Goal: Contribute content: Contribute content

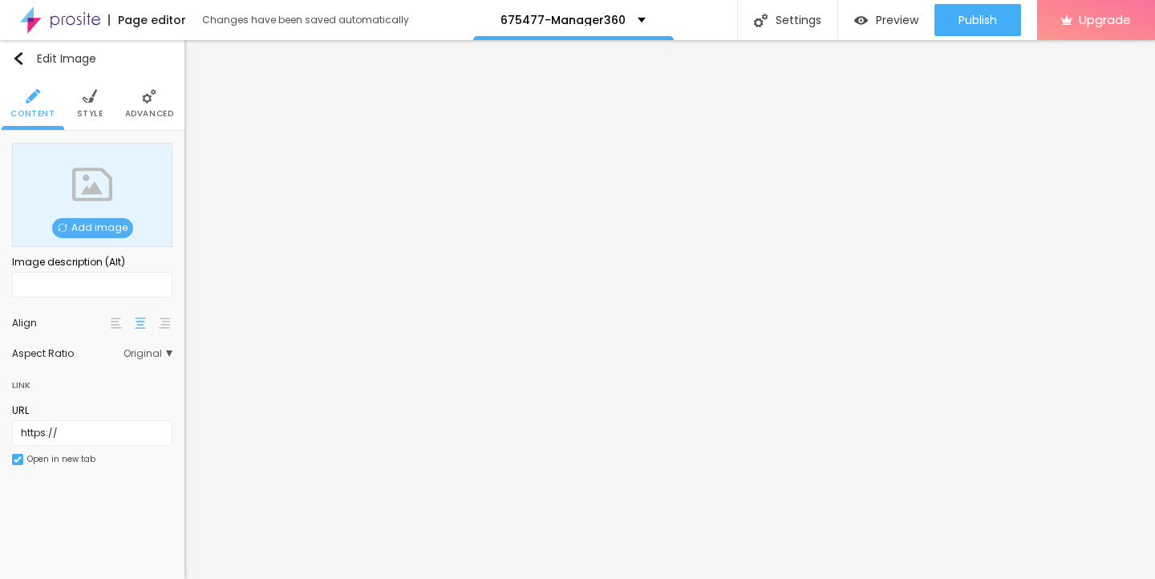
click at [94, 225] on span "Add image" at bounding box center [92, 228] width 81 height 20
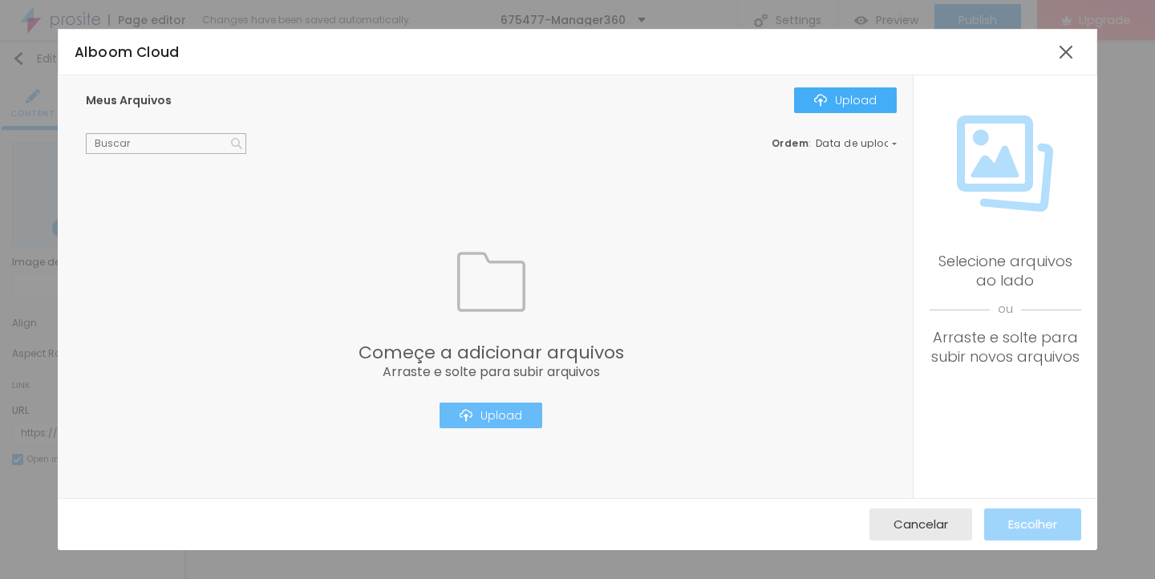
click at [498, 410] on div "Upload" at bounding box center [491, 415] width 63 height 13
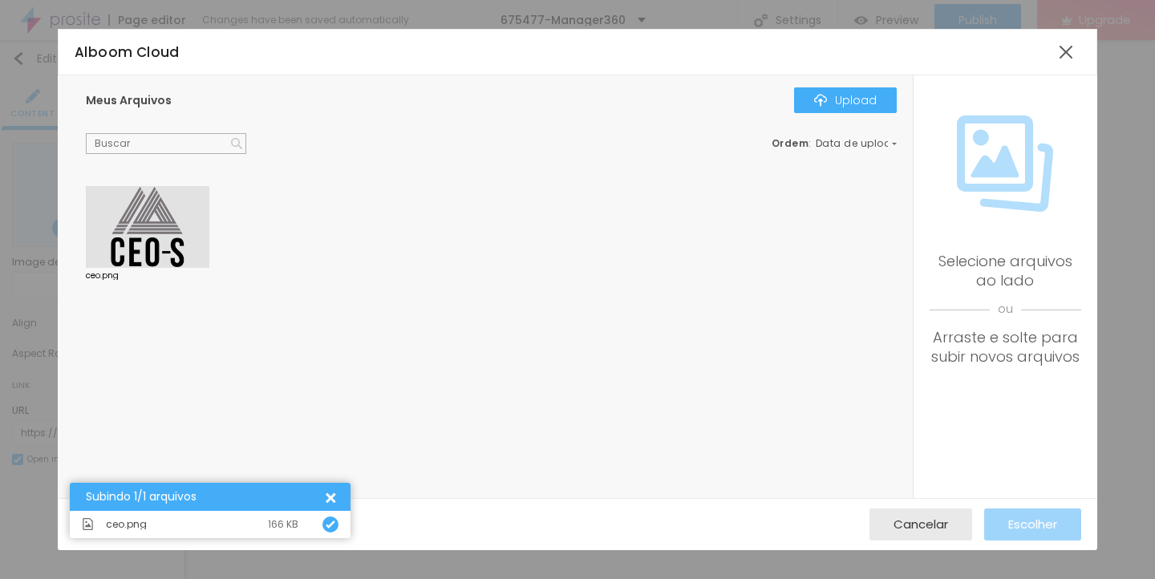
click at [143, 233] on div at bounding box center [148, 227] width 124 height 82
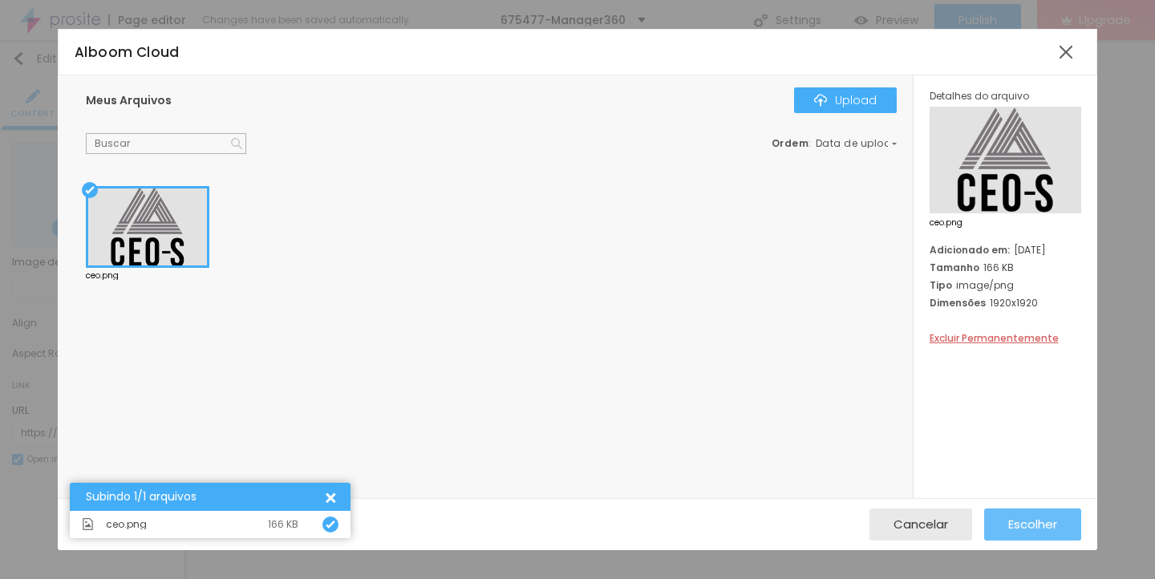
click at [1025, 517] on span "Escolher" at bounding box center [1032, 524] width 49 height 14
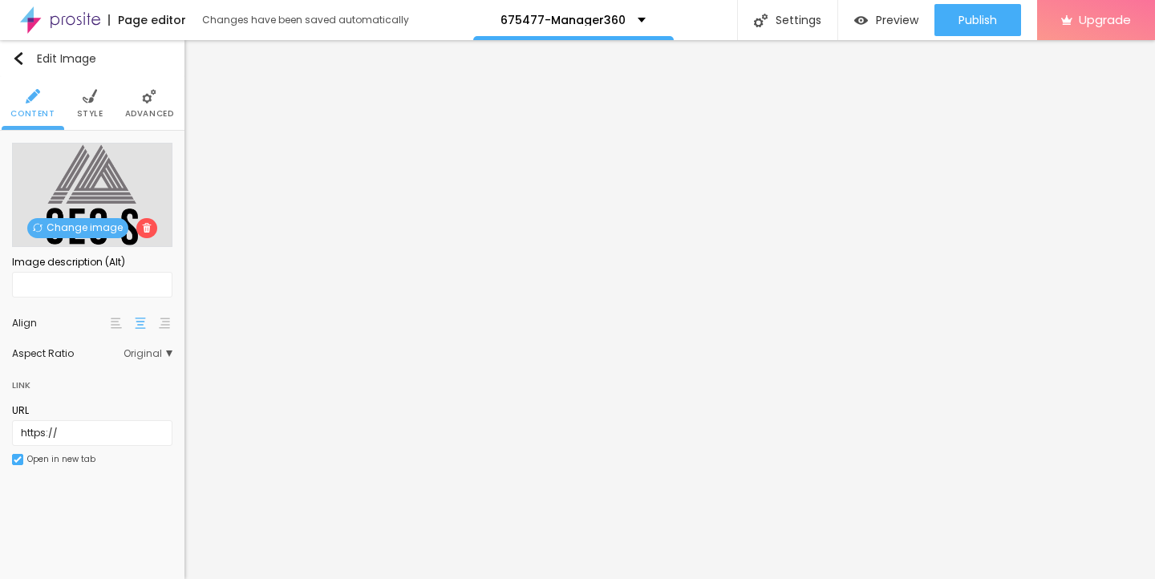
click at [91, 102] on img at bounding box center [90, 96] width 14 height 14
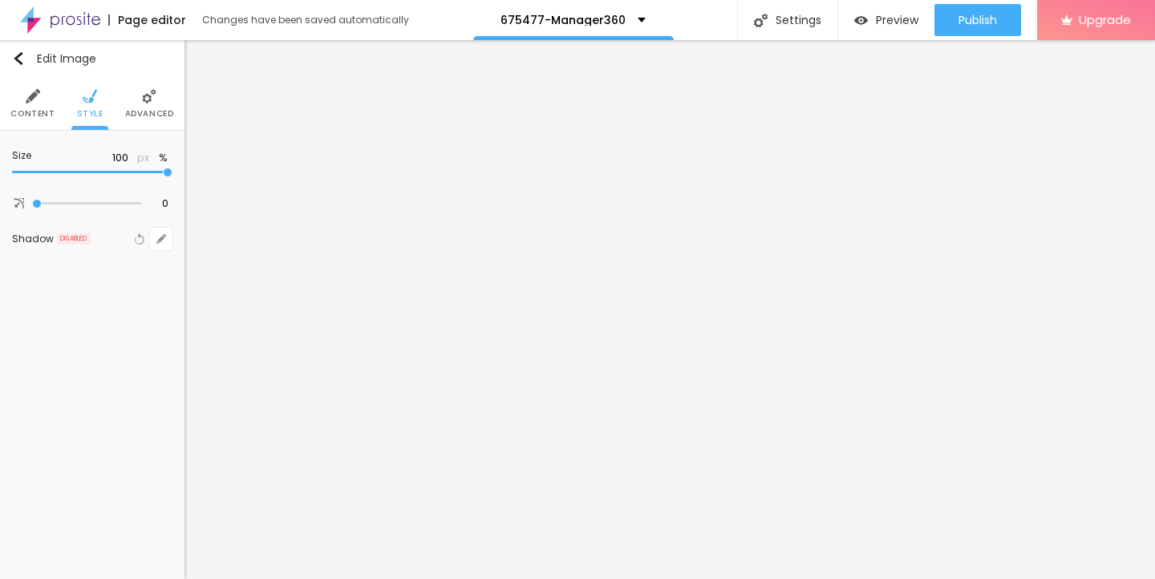
type input "85"
type input "65"
type input "45"
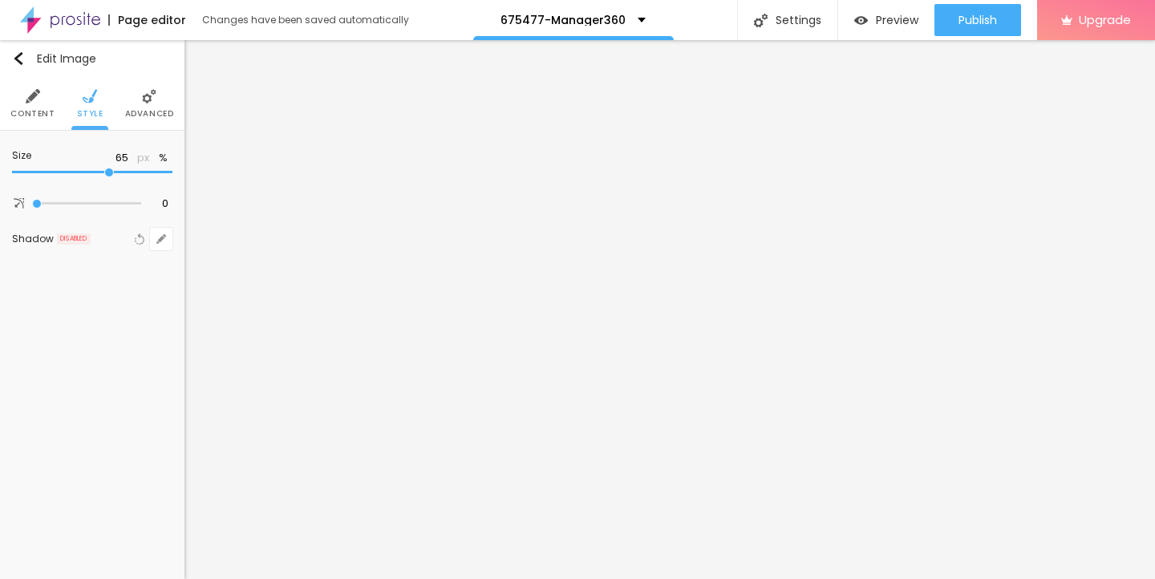
type input "45"
type input "40"
type input "35"
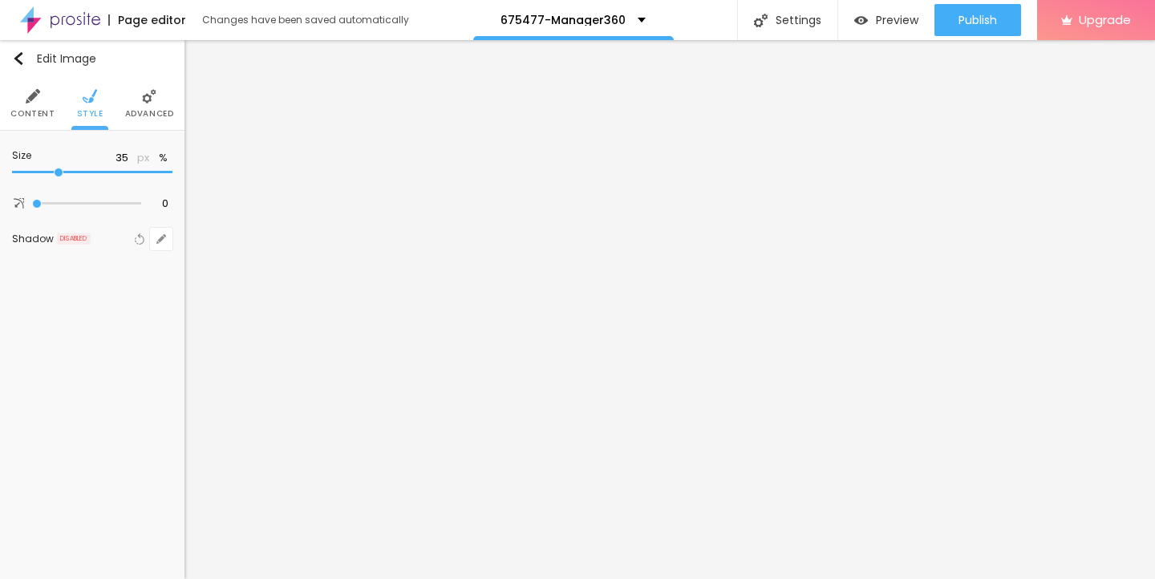
type input "30"
type input "25"
type input "20"
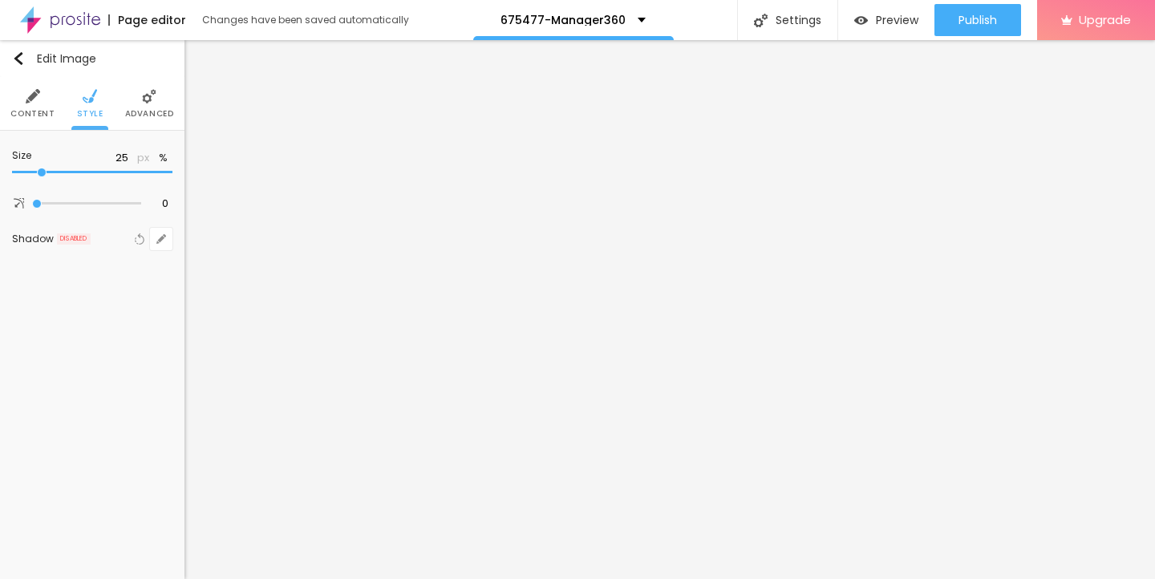
type input "20"
type input "15"
type input "10"
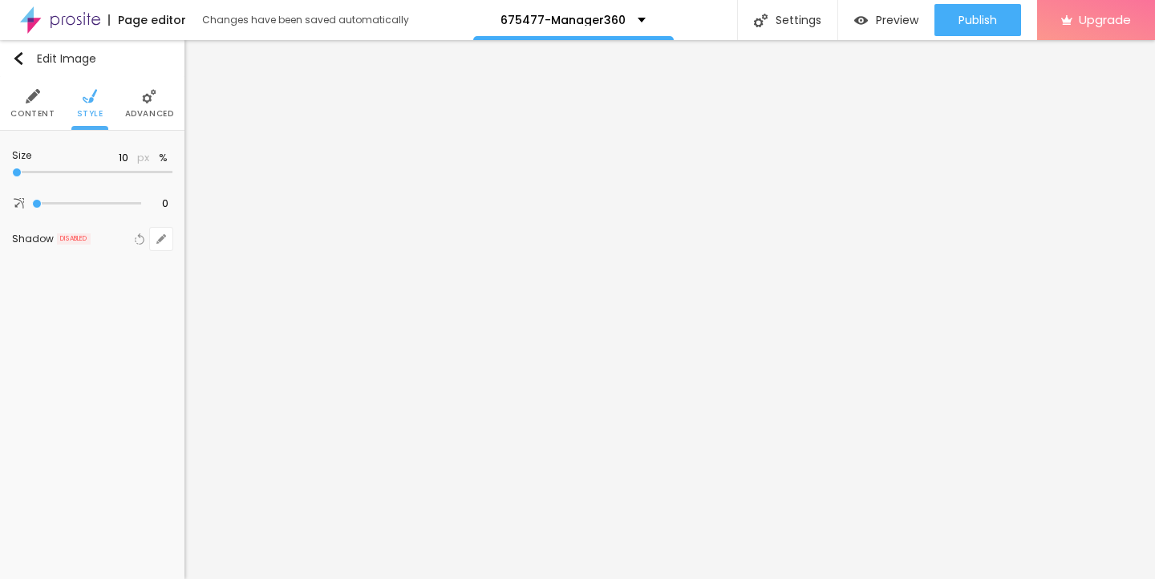
drag, startPoint x: 168, startPoint y: 170, endPoint x: 5, endPoint y: 168, distance: 163.6
click at [5, 168] on div "Size 10 px % 0 Border radius Shadow DISABLED Reset to default" at bounding box center [92, 201] width 184 height 140
click at [20, 60] on img "button" at bounding box center [18, 58] width 13 height 13
click at [161, 163] on icon "button" at bounding box center [161, 162] width 10 height 10
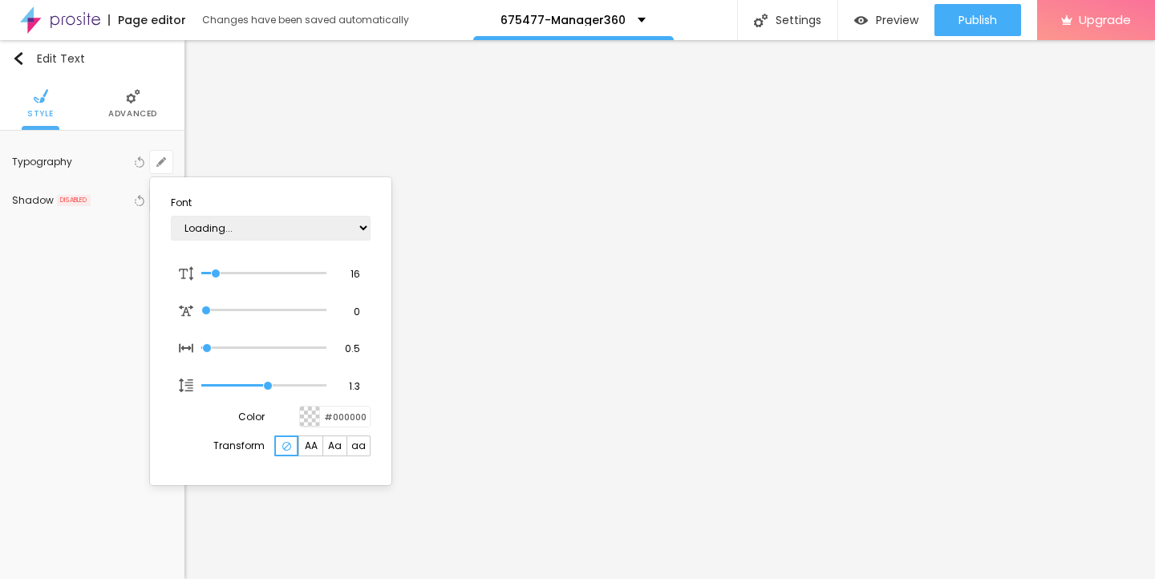
type input "1"
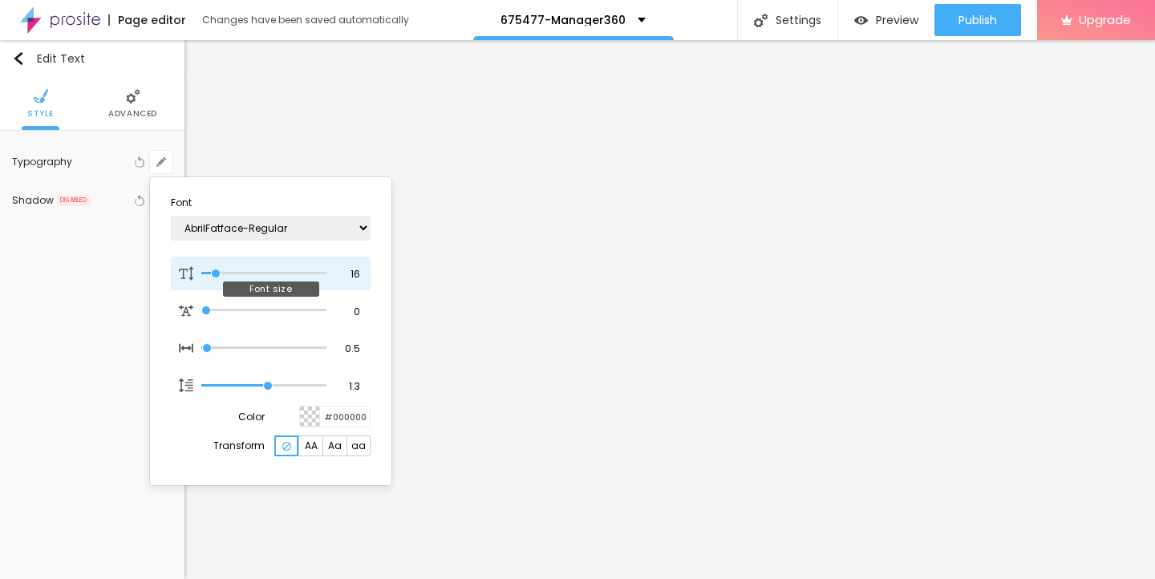
type input "17"
type input "1"
type input "18"
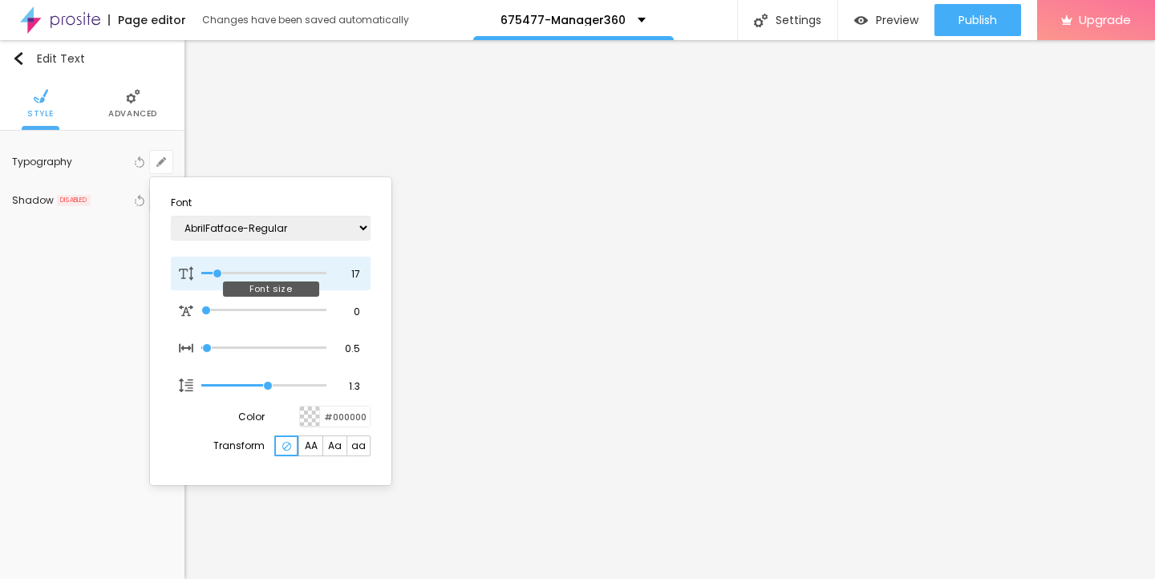
type input "1"
type input "19"
type input "1"
type input "21"
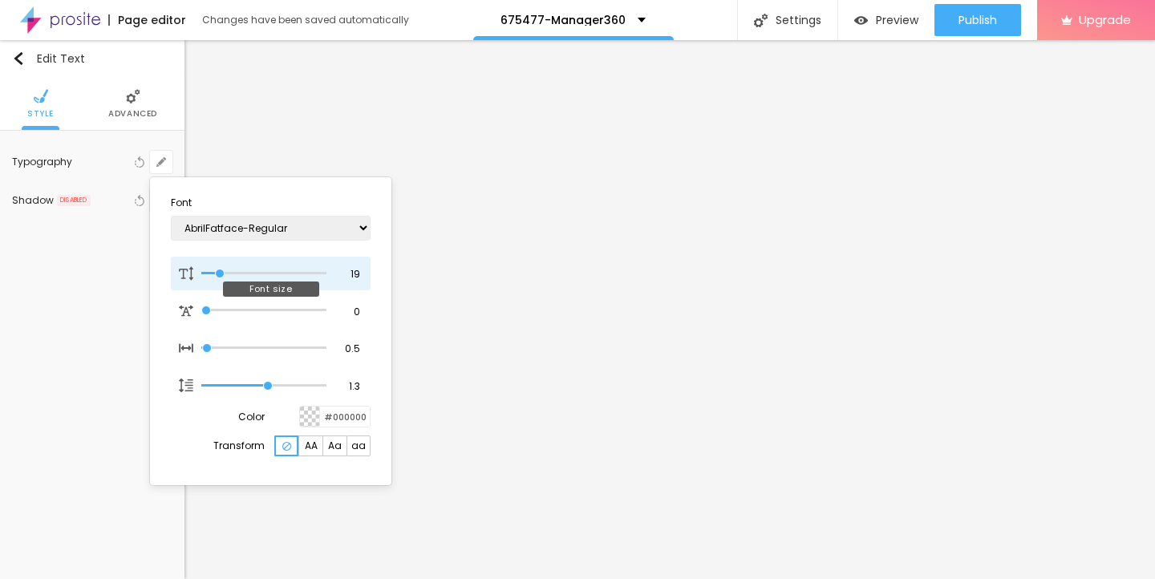
type input "21"
type input "1"
type input "22"
type input "1"
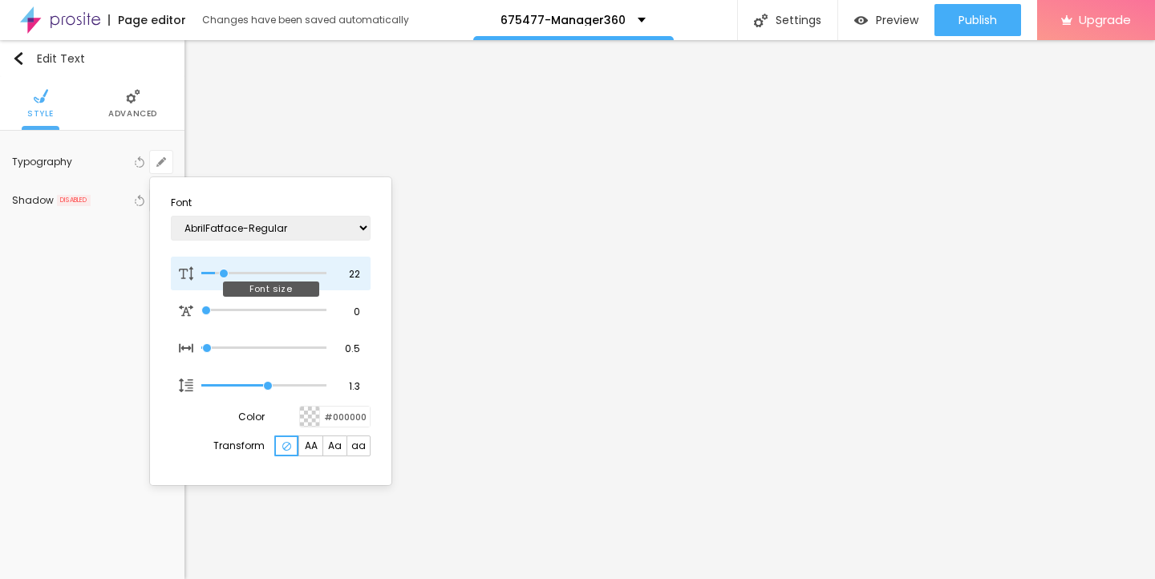
type input "23"
type input "1"
type input "24"
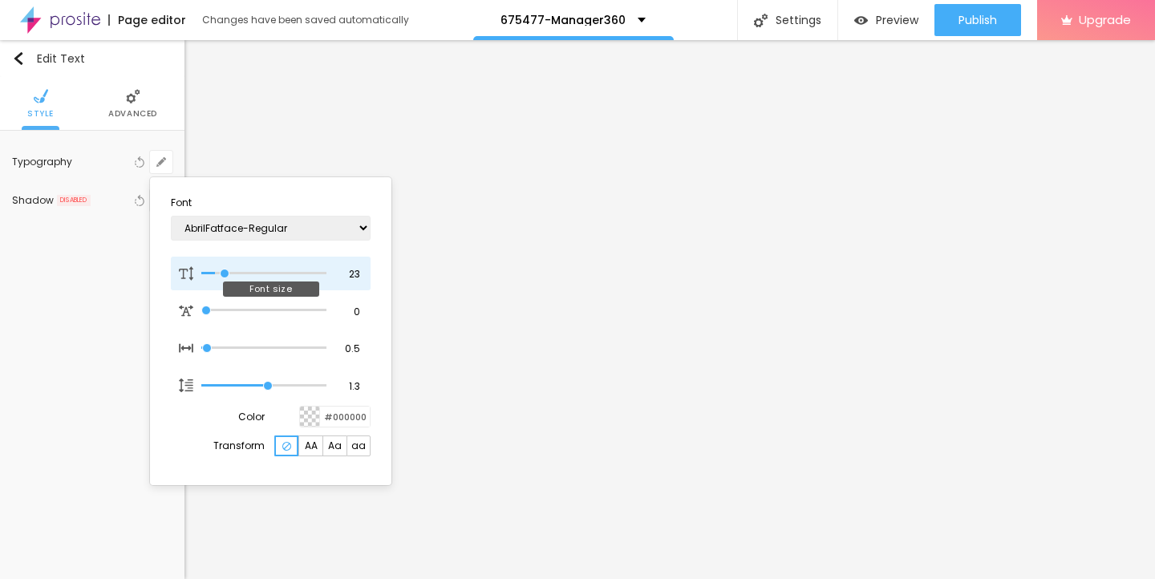
type input "1"
type input "25"
type input "1"
drag, startPoint x: 216, startPoint y: 270, endPoint x: 228, endPoint y: 270, distance: 12.0
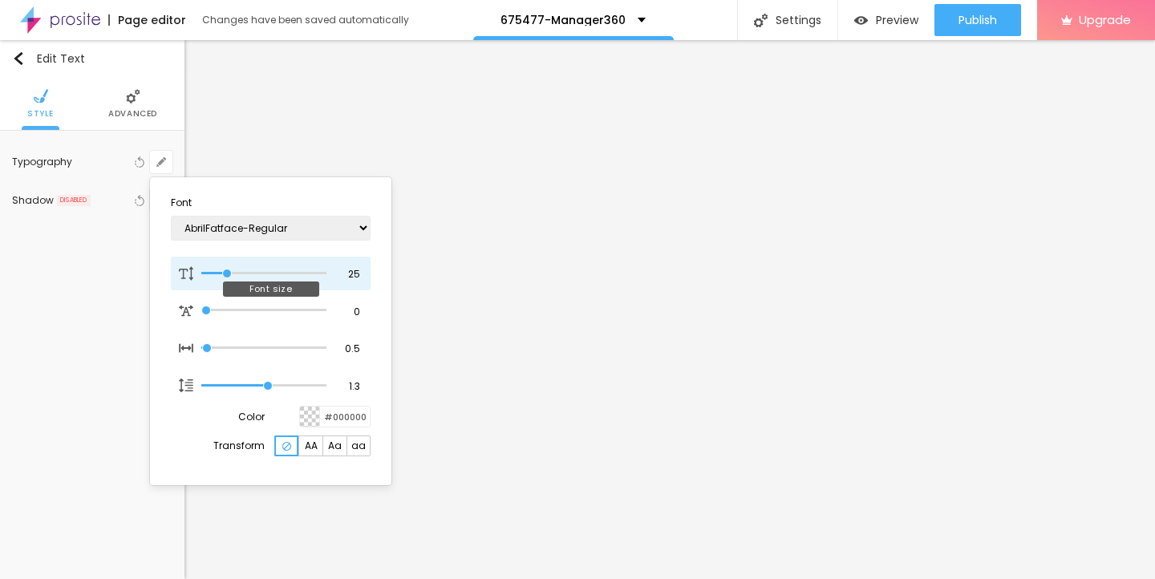
type input "25"
click at [228, 270] on input "range" at bounding box center [263, 273] width 125 height 8
click at [91, 291] on div at bounding box center [577, 289] width 1155 height 579
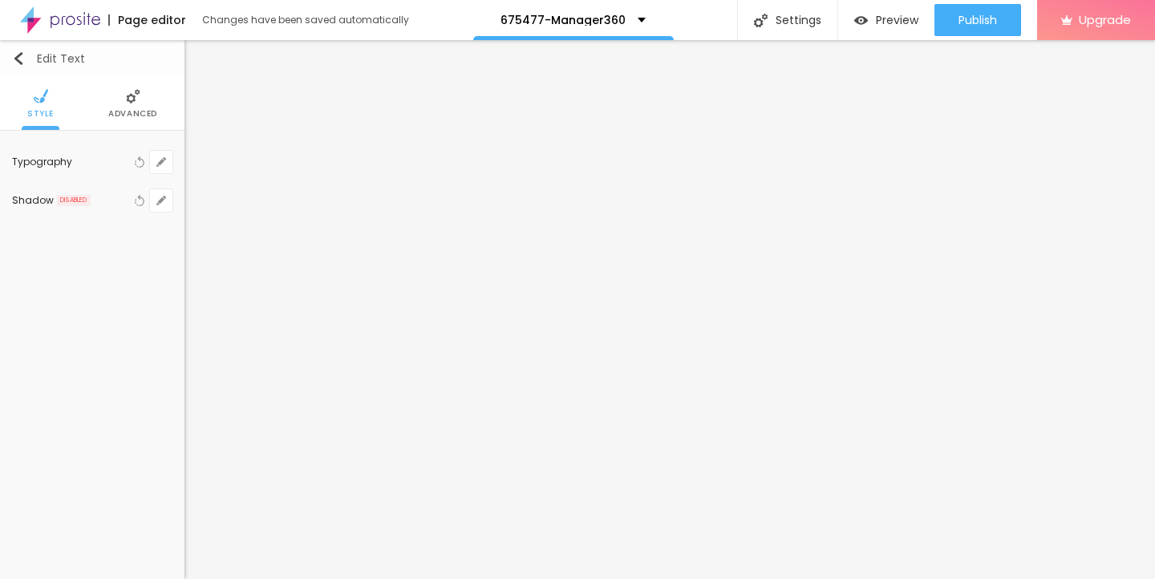
click at [20, 59] on img "button" at bounding box center [18, 58] width 13 height 13
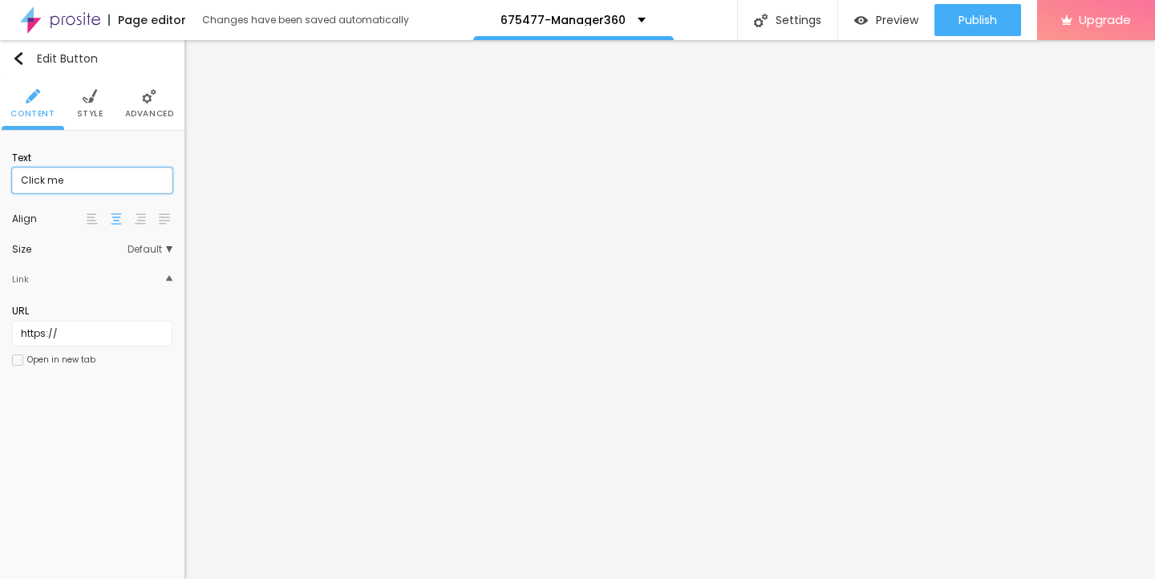
click at [89, 178] on input "Click me" at bounding box center [92, 181] width 160 height 26
drag, startPoint x: 89, startPoint y: 178, endPoint x: 12, endPoint y: 177, distance: 77.0
click at [12, 177] on input "Click me" at bounding box center [92, 181] width 160 height 26
paste input "→ VIEW DOCUMENT HERE"
type input "→ VIEW DOCUMENT HERE"
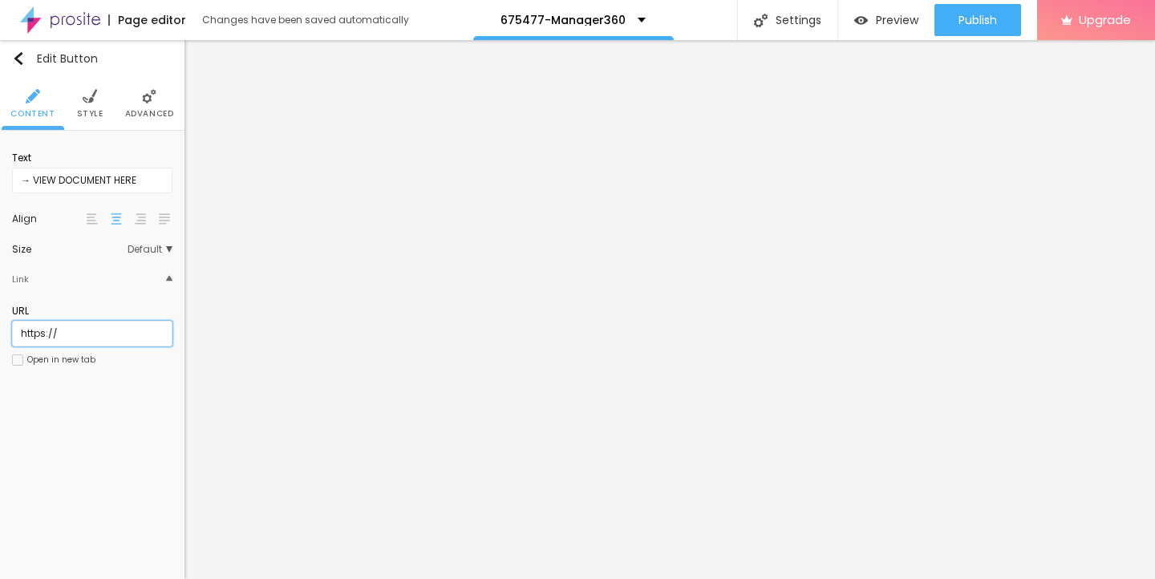
click at [92, 334] on input "https://" at bounding box center [92, 334] width 160 height 26
drag, startPoint x: 85, startPoint y: 334, endPoint x: 0, endPoint y: 333, distance: 85.0
click at [0, 333] on div "Text → VIEW DOCUMENT HERE Align Size Default Small Default Big Link URL https:/…" at bounding box center [92, 264] width 184 height 266
paste input "[DOMAIN_NAME]"
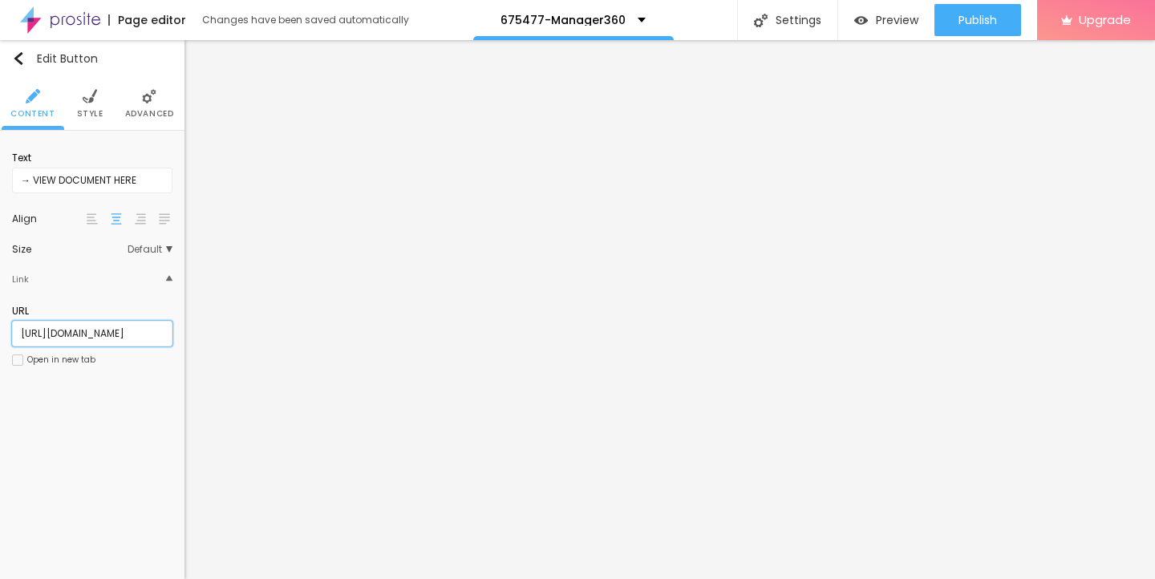
type input "[URL][DOMAIN_NAME]"
click at [91, 102] on img at bounding box center [90, 96] width 14 height 14
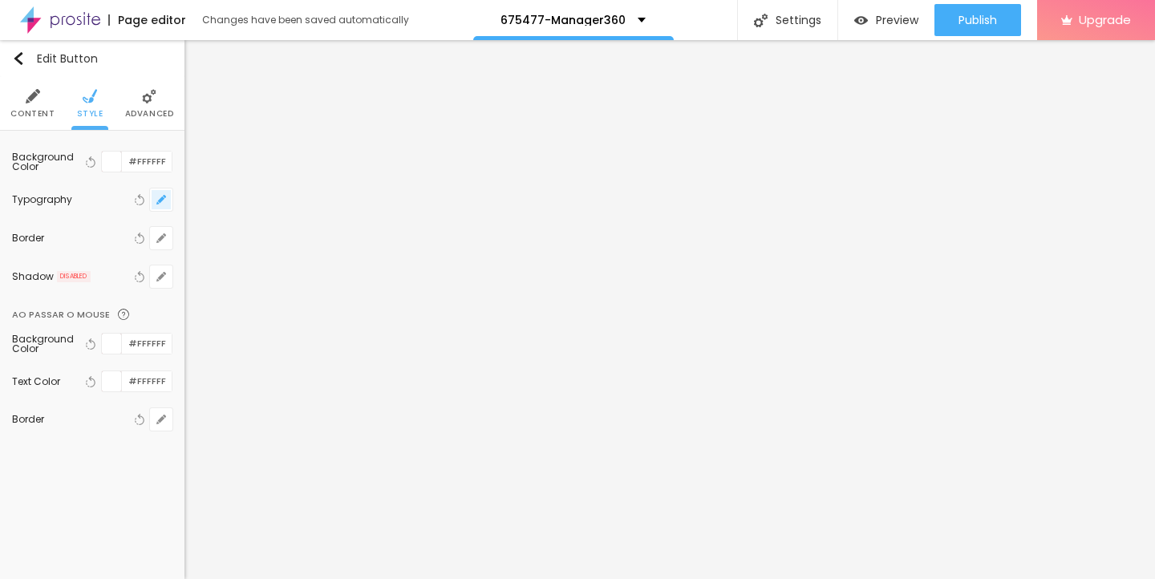
click at [156, 196] on icon "button" at bounding box center [161, 200] width 10 height 10
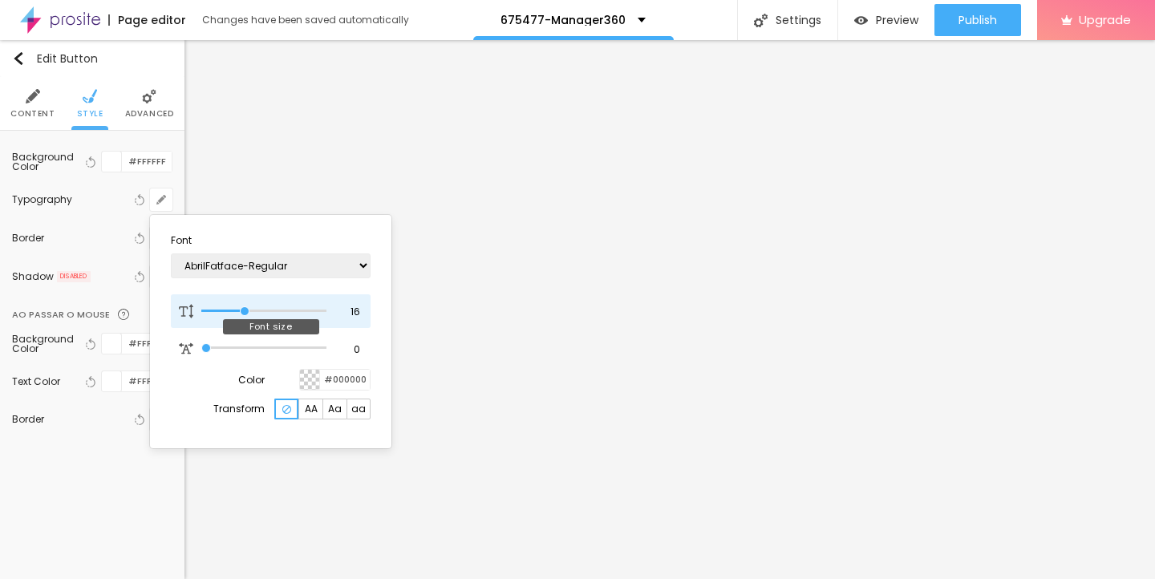
type input "17"
type input "18"
type input "19"
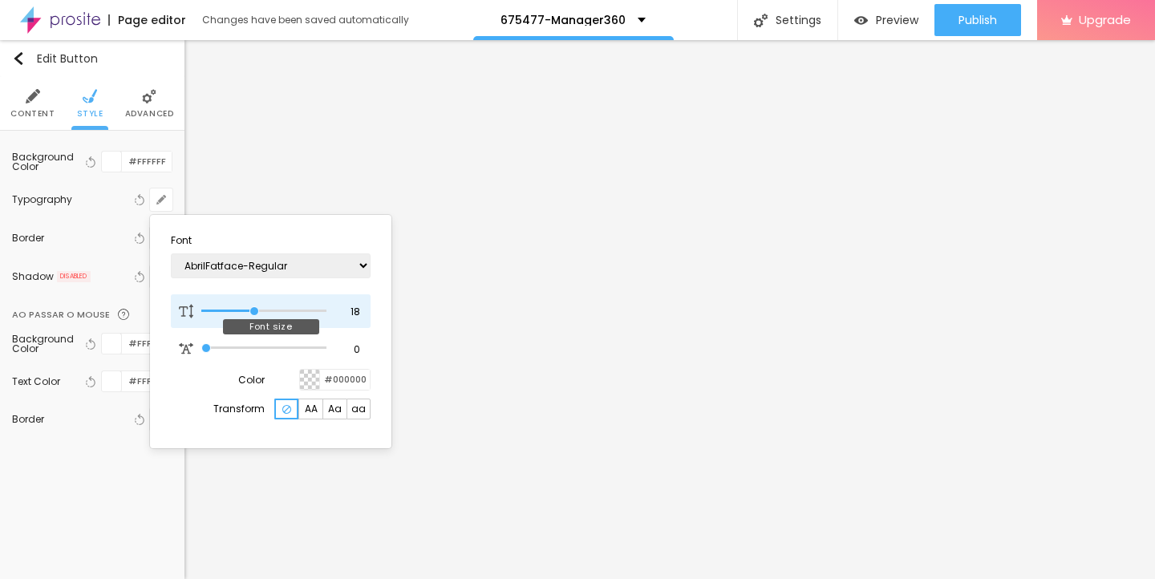
type input "19"
type input "20"
type input "21"
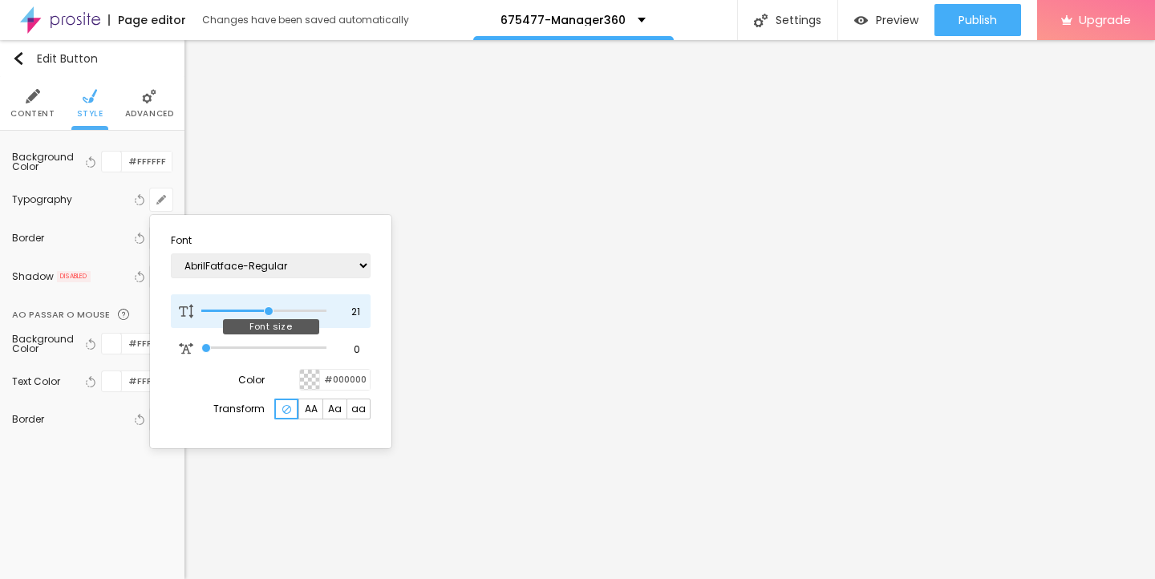
type input "22"
drag, startPoint x: 245, startPoint y: 308, endPoint x: 271, endPoint y: 308, distance: 25.7
type input "22"
click at [271, 308] on input "range" at bounding box center [263, 311] width 125 height 8
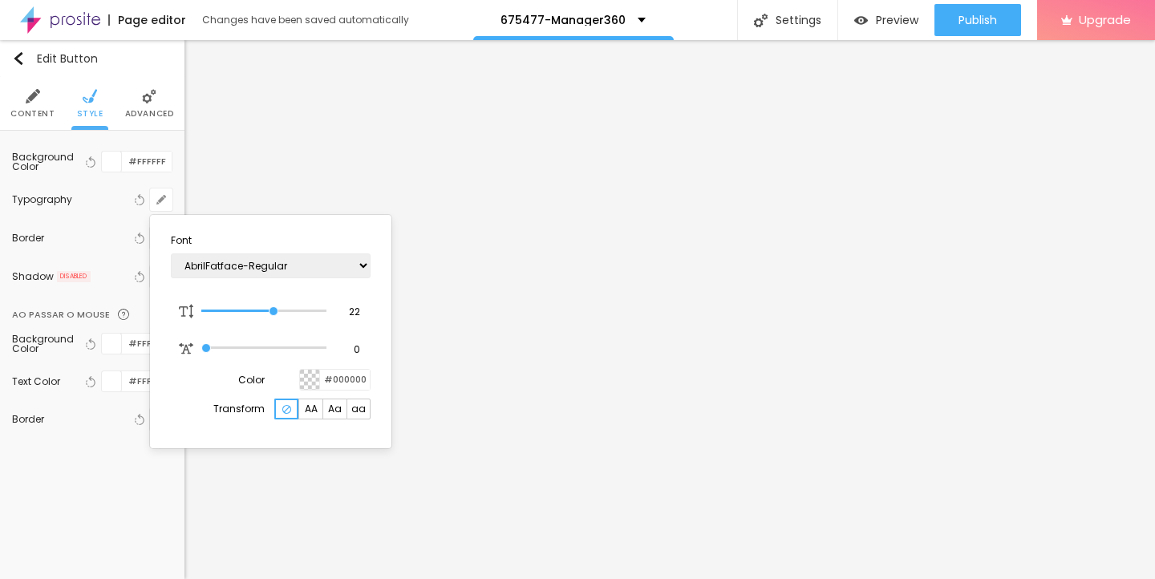
click at [519, 440] on div at bounding box center [577, 289] width 1155 height 579
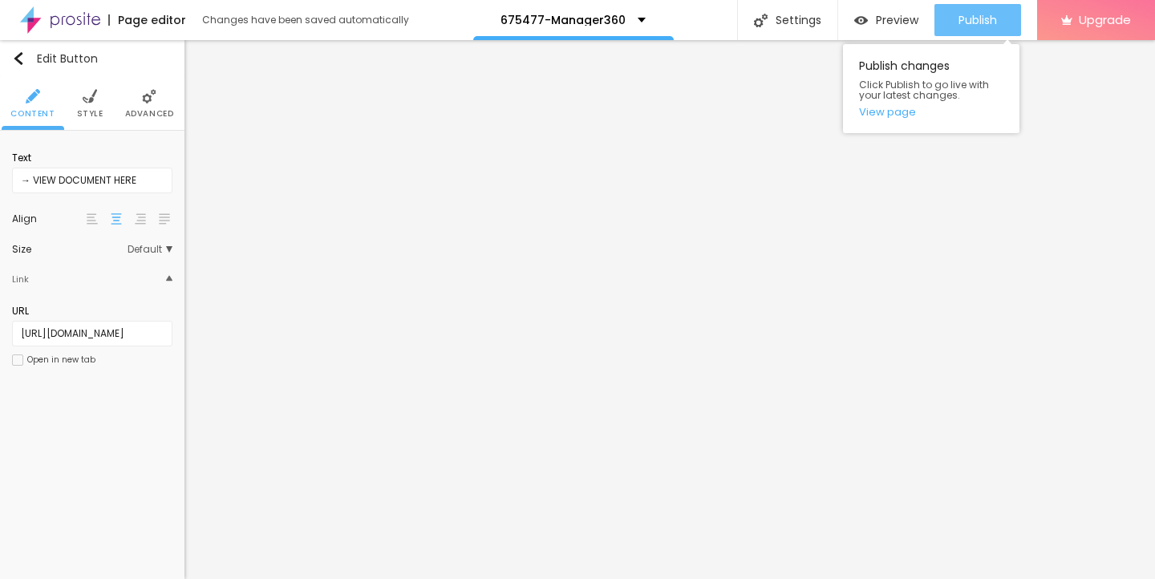
click at [964, 22] on span "Publish" at bounding box center [977, 20] width 38 height 13
